Goal: Task Accomplishment & Management: Manage account settings

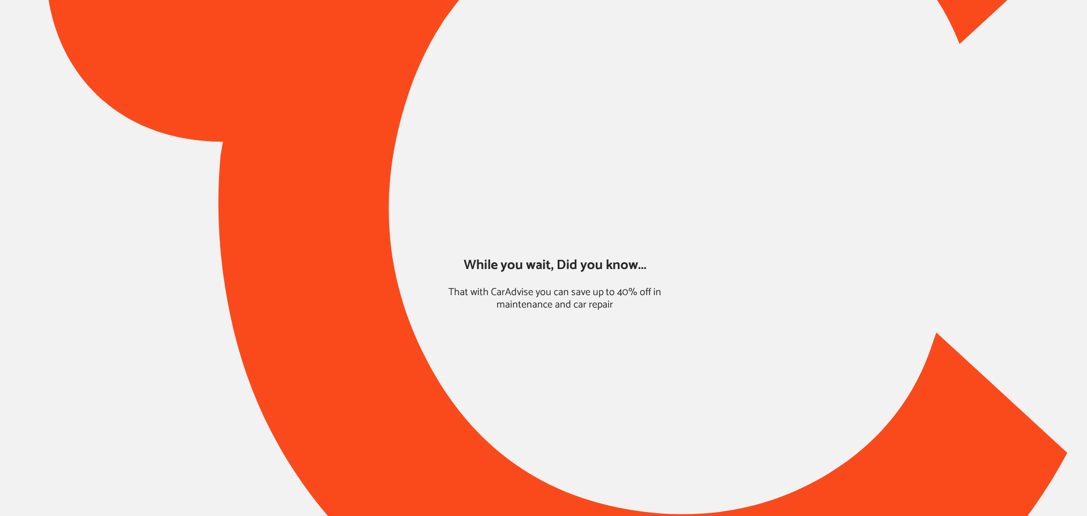
type input "*****"
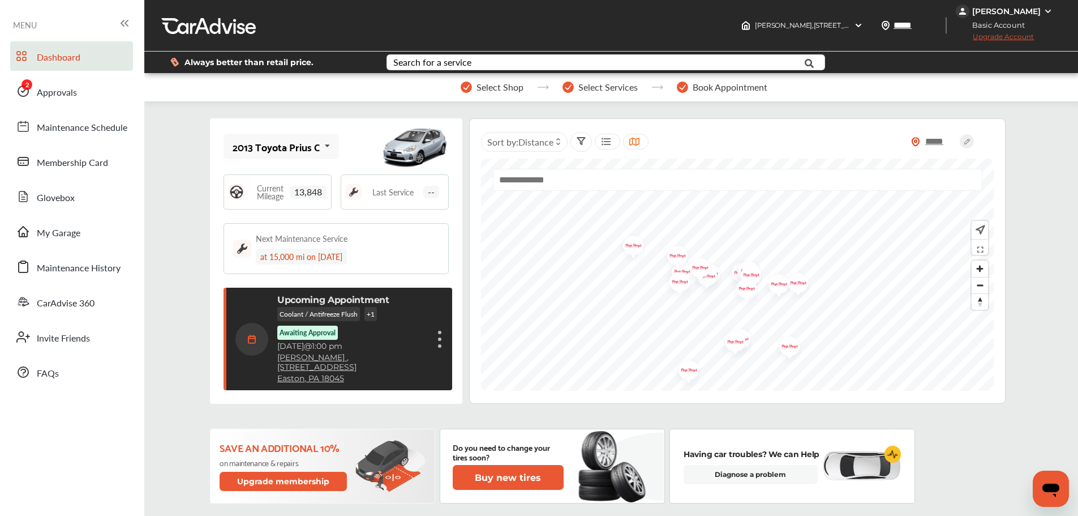
click at [1043, 7] on div "[PERSON_NAME]" at bounding box center [1006, 12] width 100 height 14
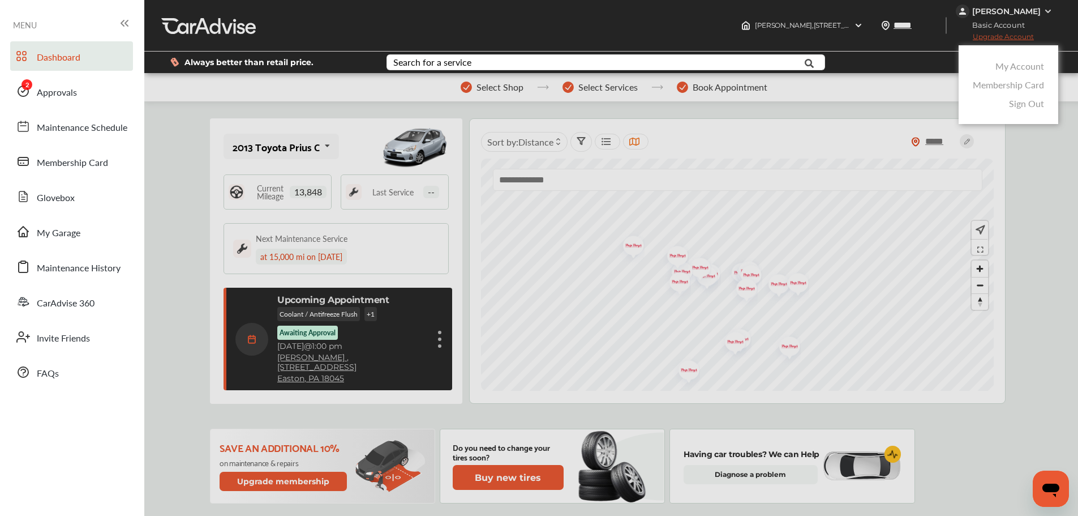
click at [1023, 66] on link "My Account" at bounding box center [1020, 65] width 49 height 13
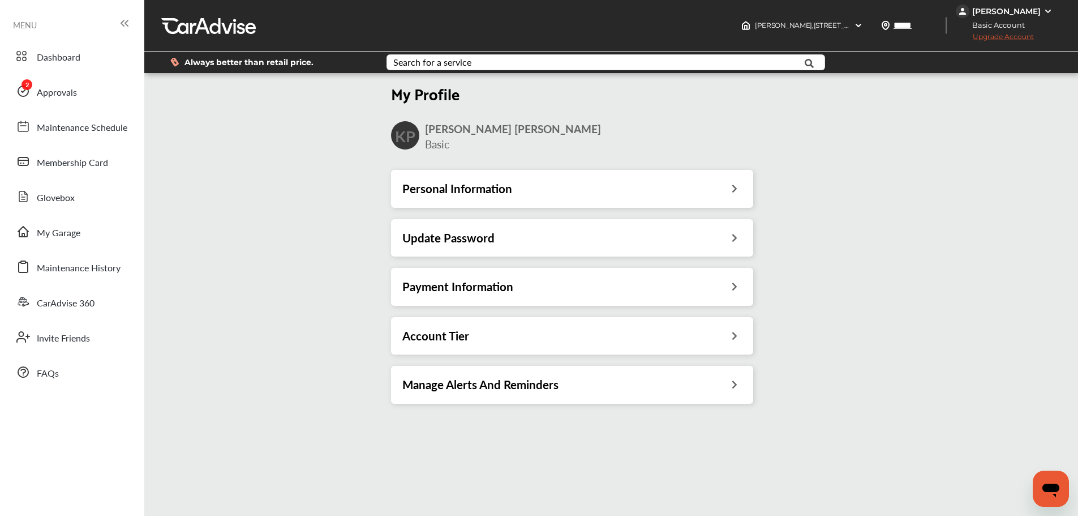
click at [707, 292] on div "Payment Information" at bounding box center [573, 286] width 340 height 15
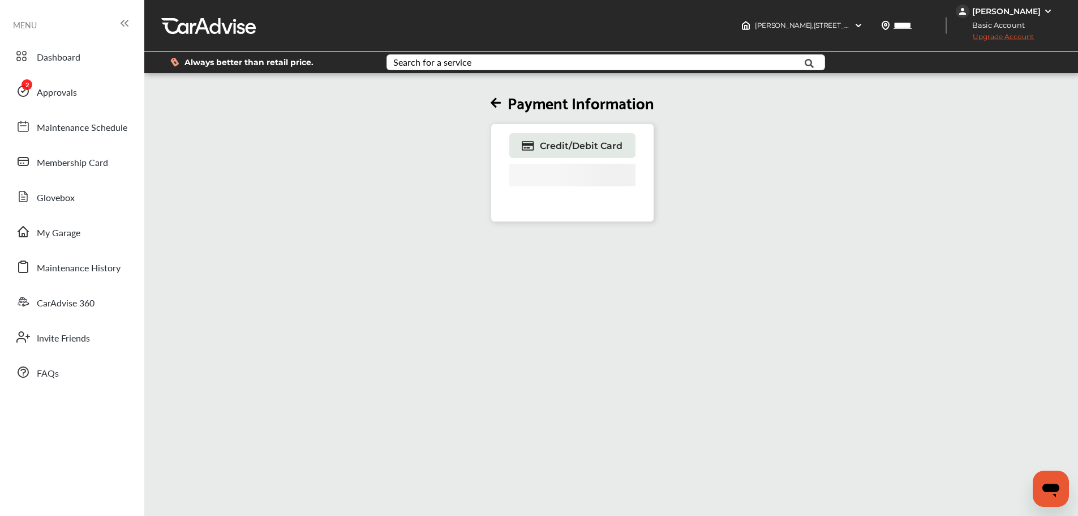
click at [496, 101] on icon at bounding box center [496, 103] width 10 height 12
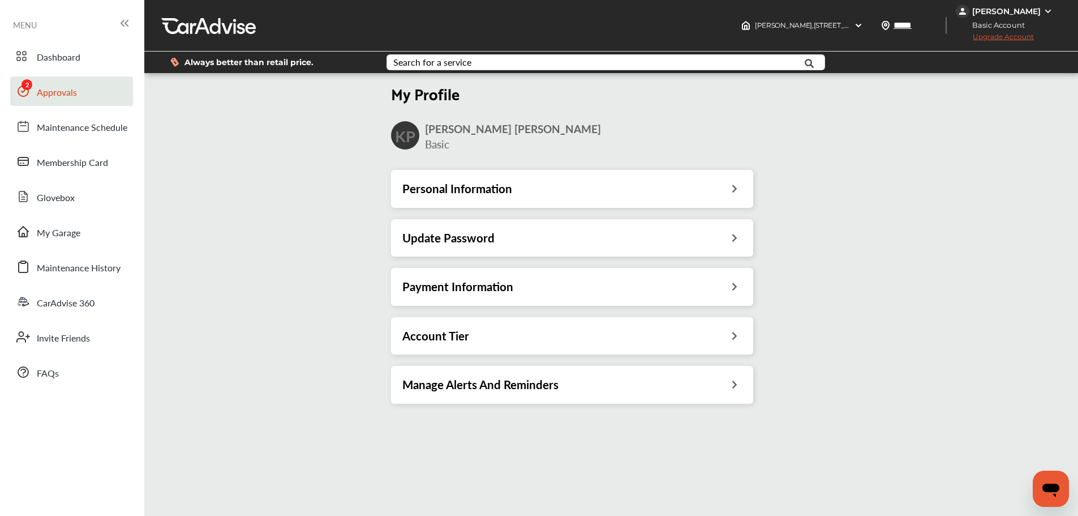
click at [52, 91] on span "Approvals" at bounding box center [57, 92] width 40 height 15
